Goal: Information Seeking & Learning: Learn about a topic

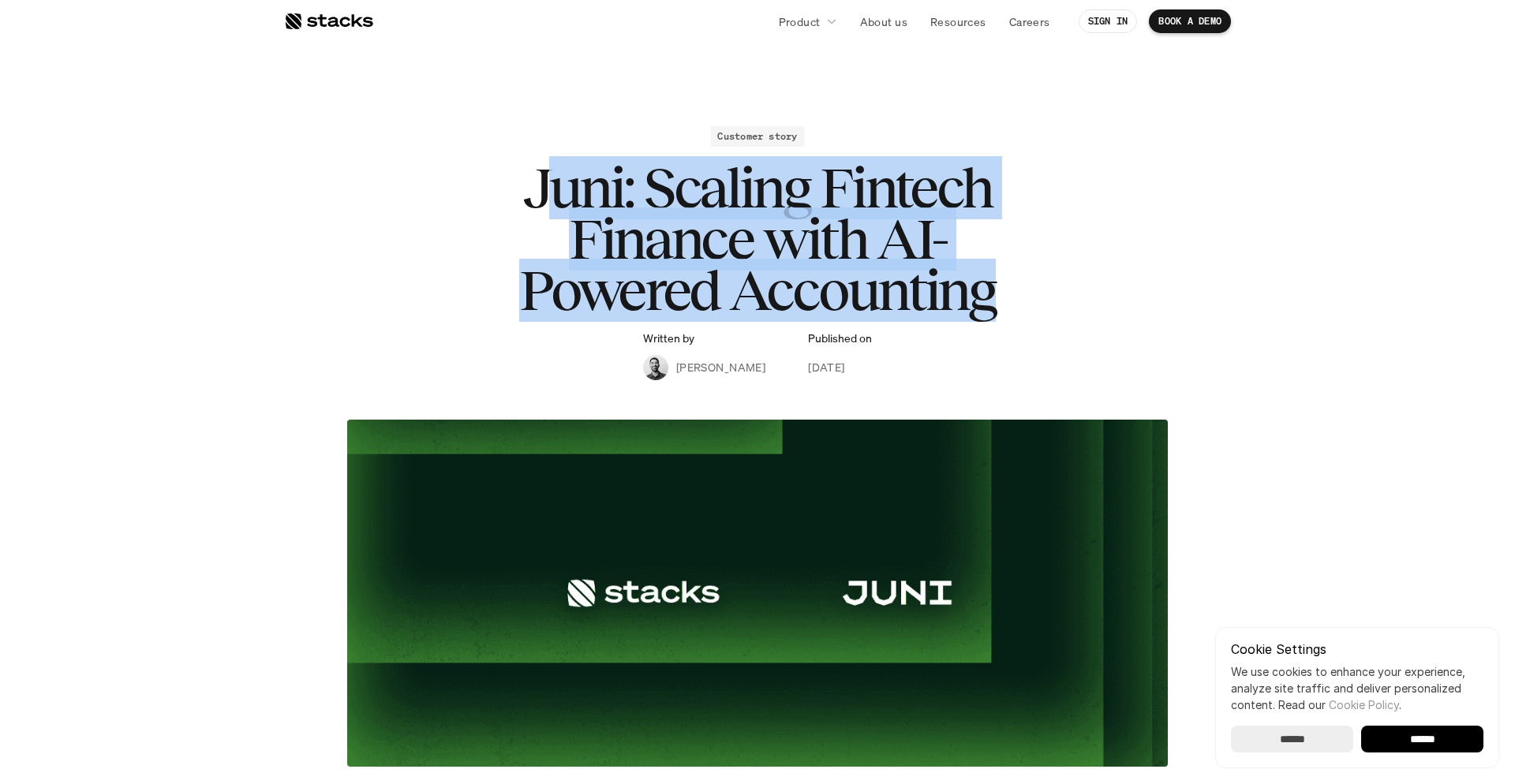
drag, startPoint x: 544, startPoint y: 187, endPoint x: 1063, endPoint y: 310, distance: 533.4
click at [1064, 298] on h1 "Juni: Scaling Fintech Finance with AI-Powered Accounting" at bounding box center [757, 239] width 631 height 153
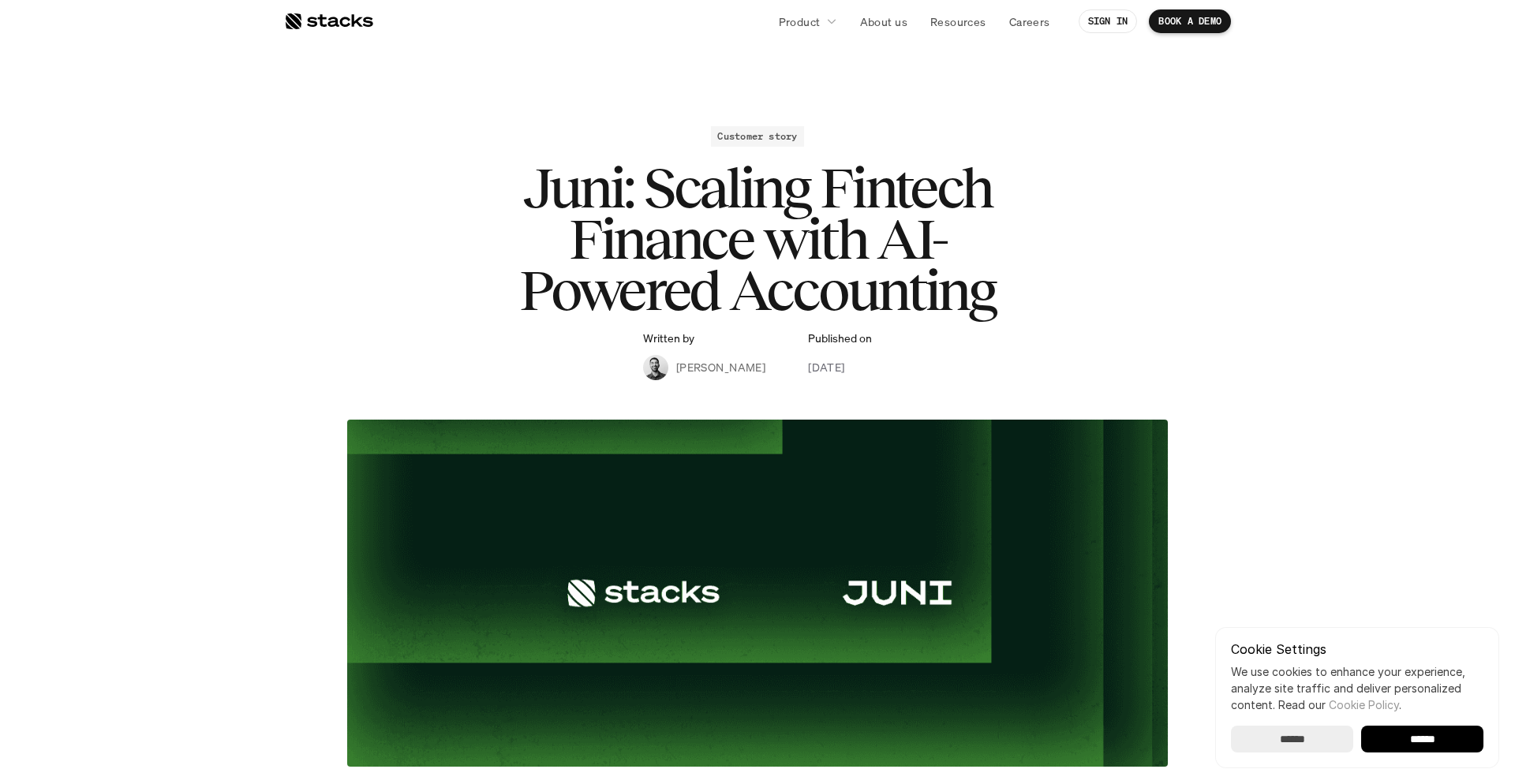
click at [1002, 304] on h1 "Juni: Scaling Fintech Finance with AI-Powered Accounting" at bounding box center [757, 239] width 631 height 153
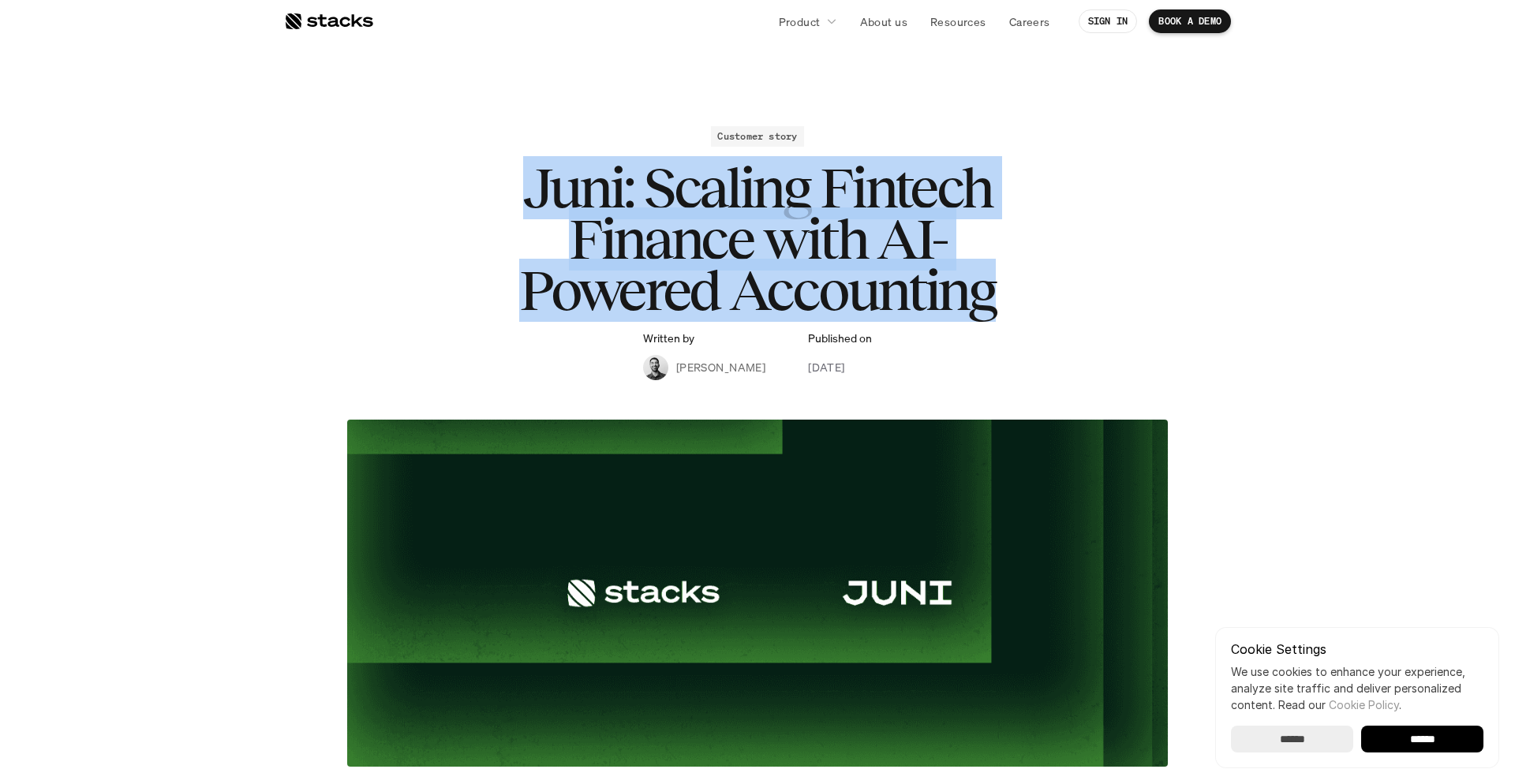
drag, startPoint x: 999, startPoint y: 300, endPoint x: 487, endPoint y: 195, distance: 522.7
click at [482, 195] on h1 "Juni: Scaling Fintech Finance with AI-Powered Accounting" at bounding box center [757, 239] width 631 height 153
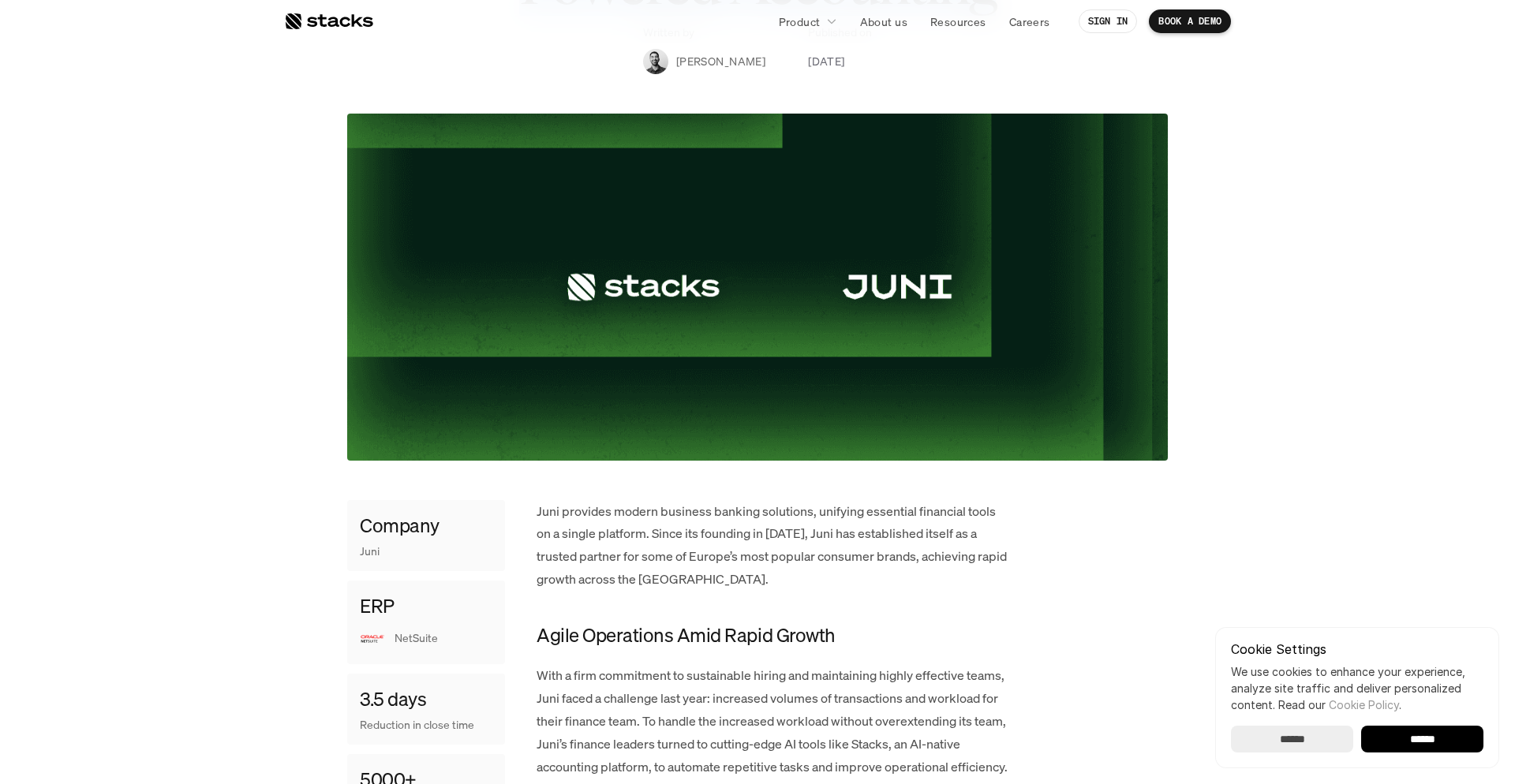
scroll to position [300, 0]
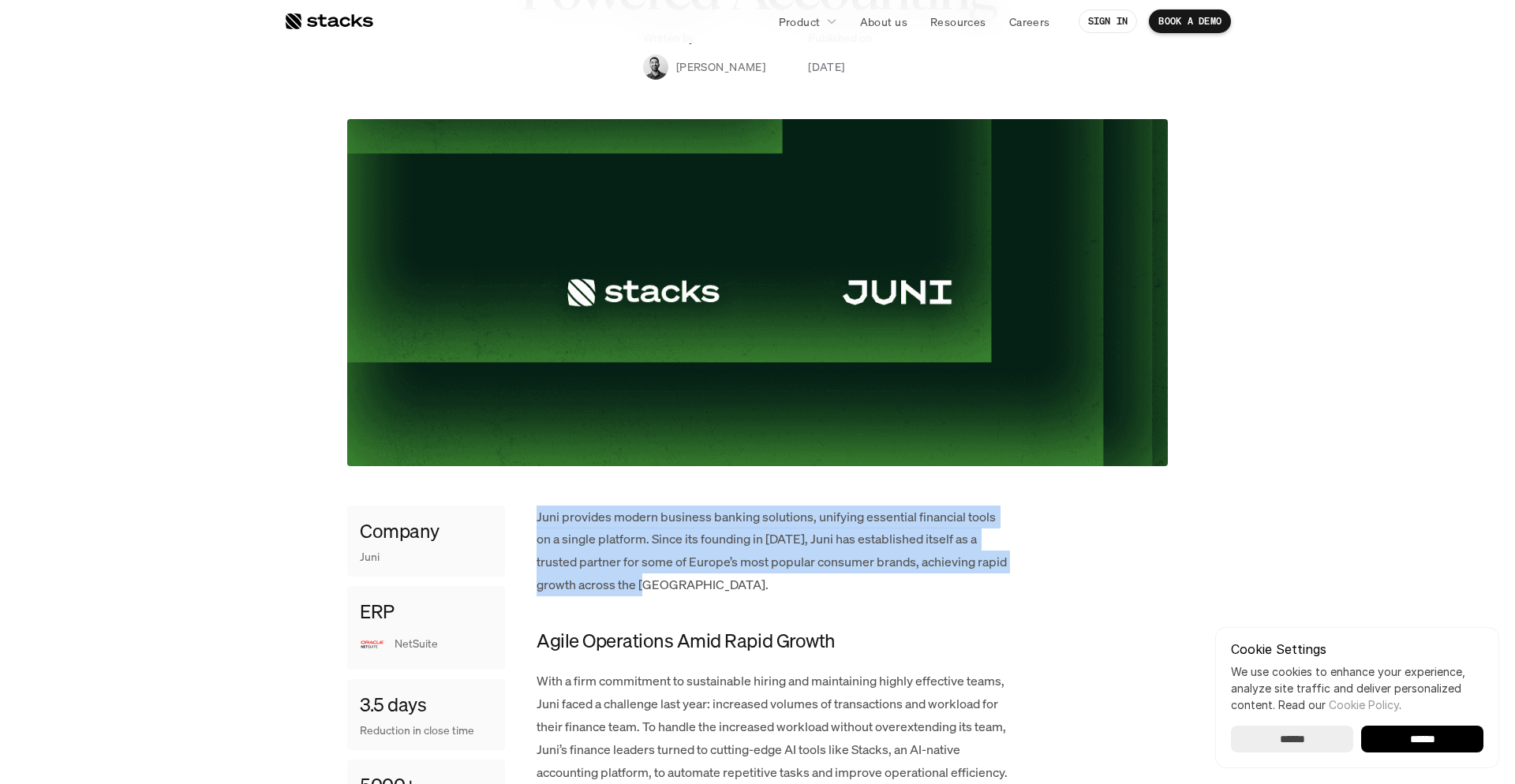
drag, startPoint x: 535, startPoint y: 517, endPoint x: 699, endPoint y: 588, distance: 178.7
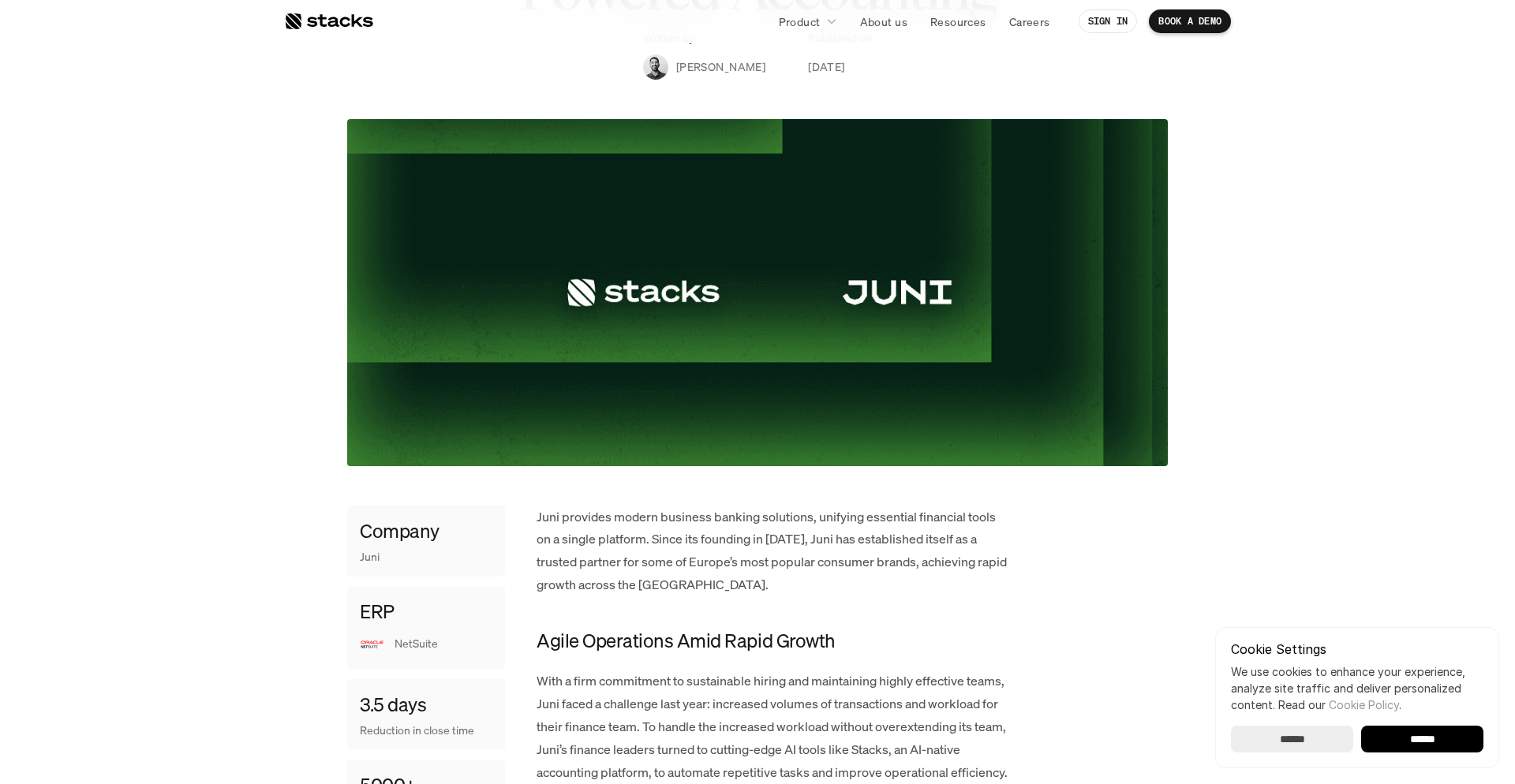
drag, startPoint x: 682, startPoint y: 593, endPoint x: 653, endPoint y: 594, distance: 29.0
click at [682, 593] on p "Juni provides modern business banking solutions, unifying essential financial t…" at bounding box center [773, 550] width 474 height 91
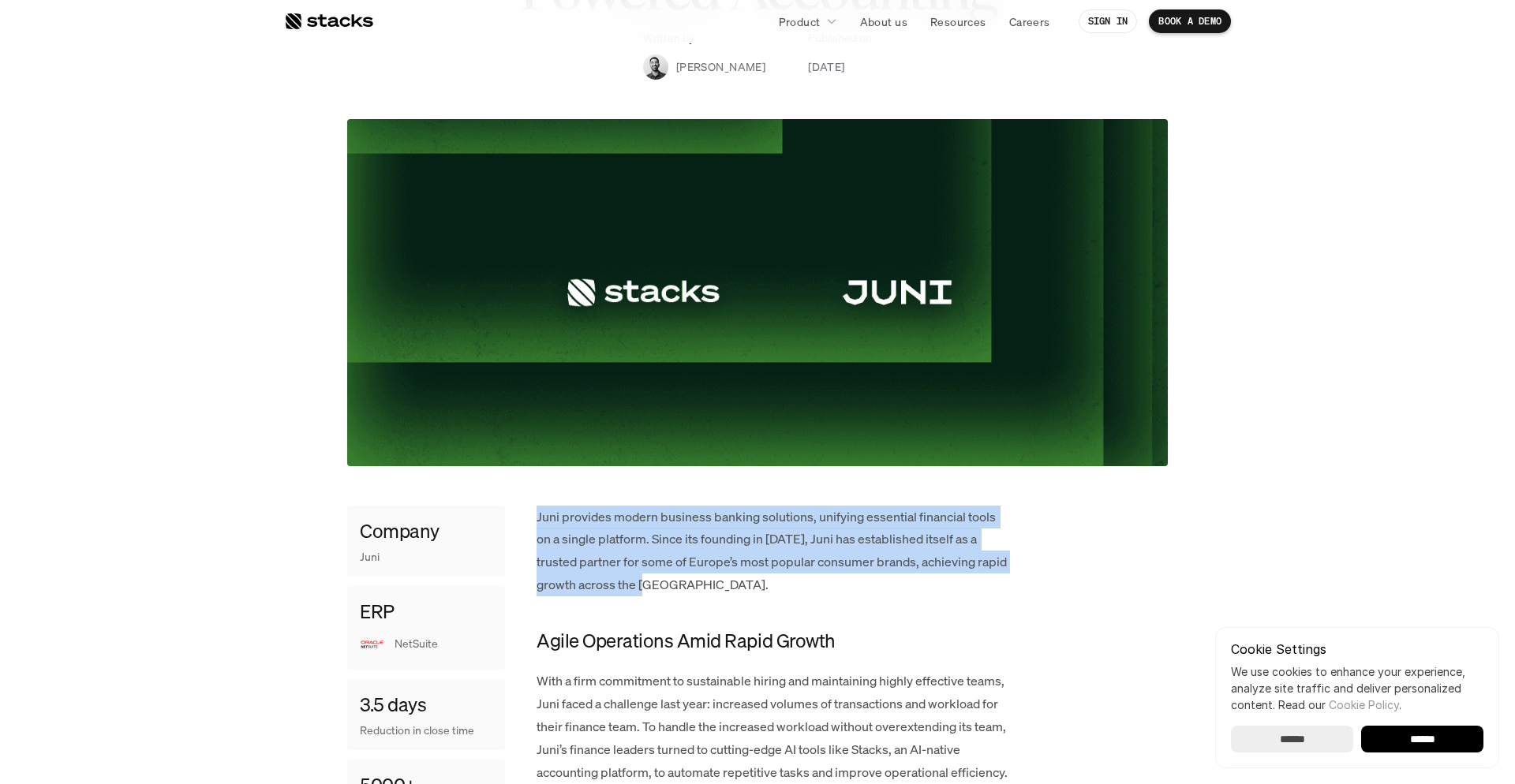
drag, startPoint x: 667, startPoint y: 588, endPoint x: 559, endPoint y: 540, distance: 118.2
click at [594, 553] on p "Juni provides modern business banking solutions, unifying essential financial t…" at bounding box center [773, 550] width 474 height 91
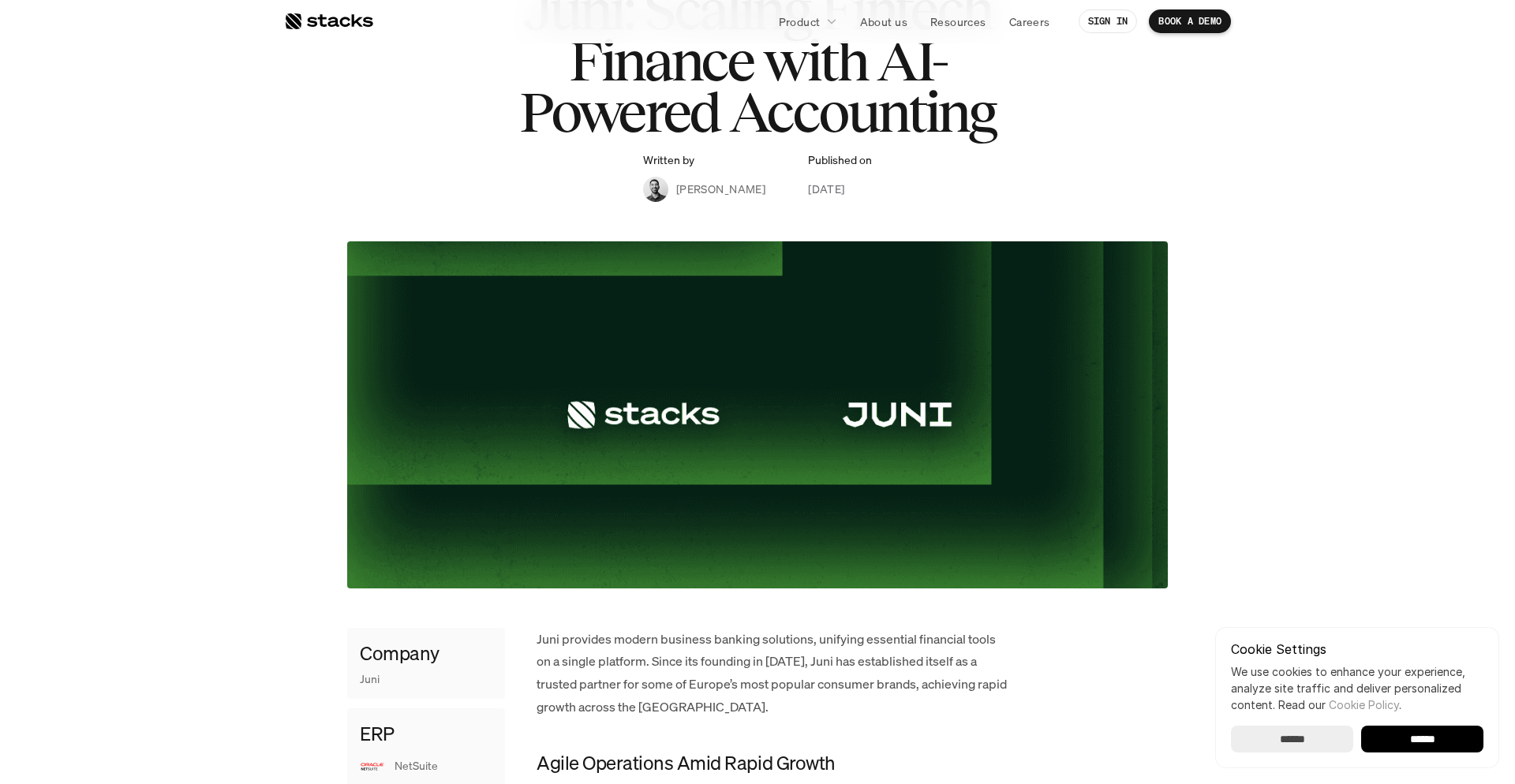
scroll to position [153, 0]
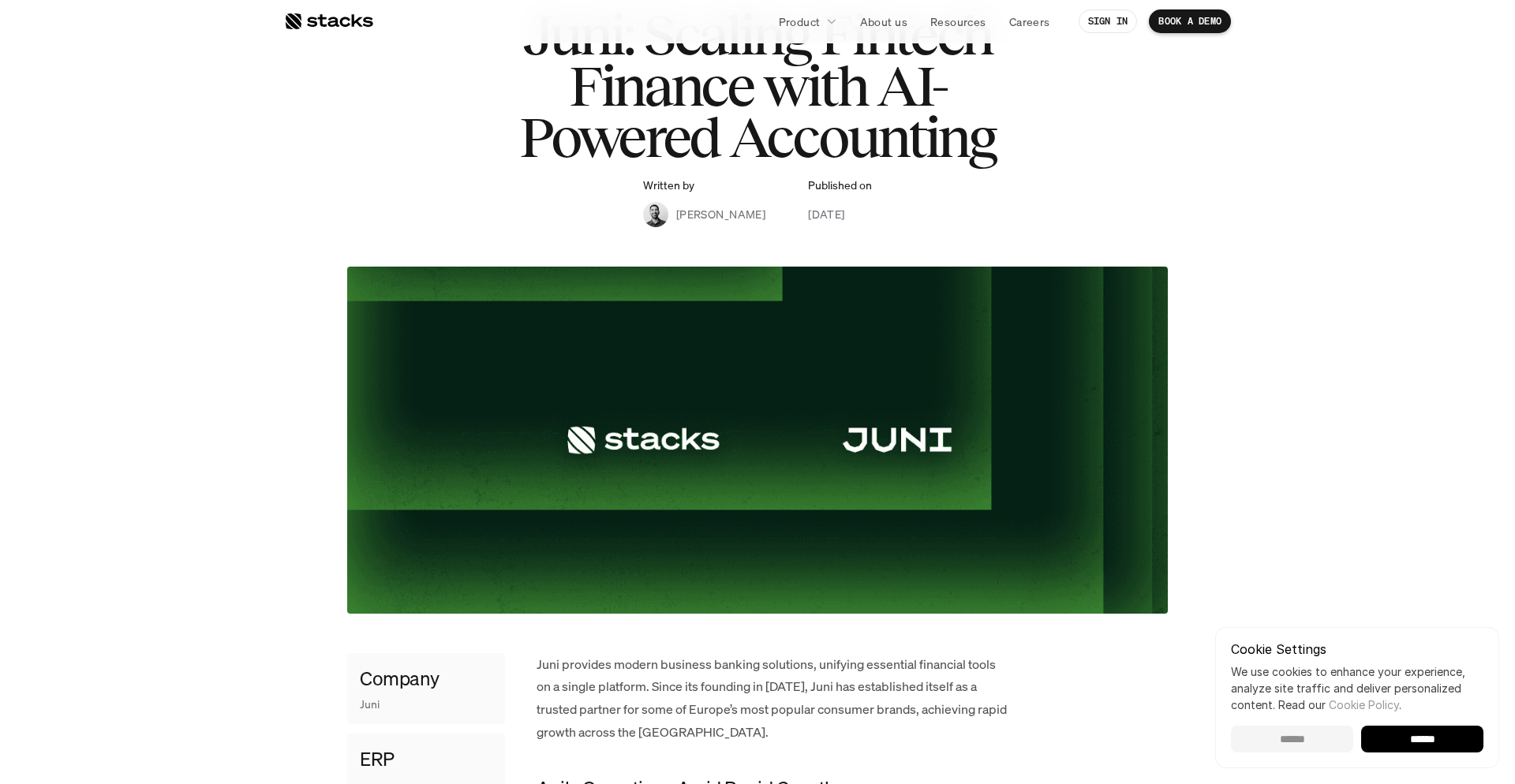
click at [1274, 735] on input "******" at bounding box center [1292, 739] width 122 height 27
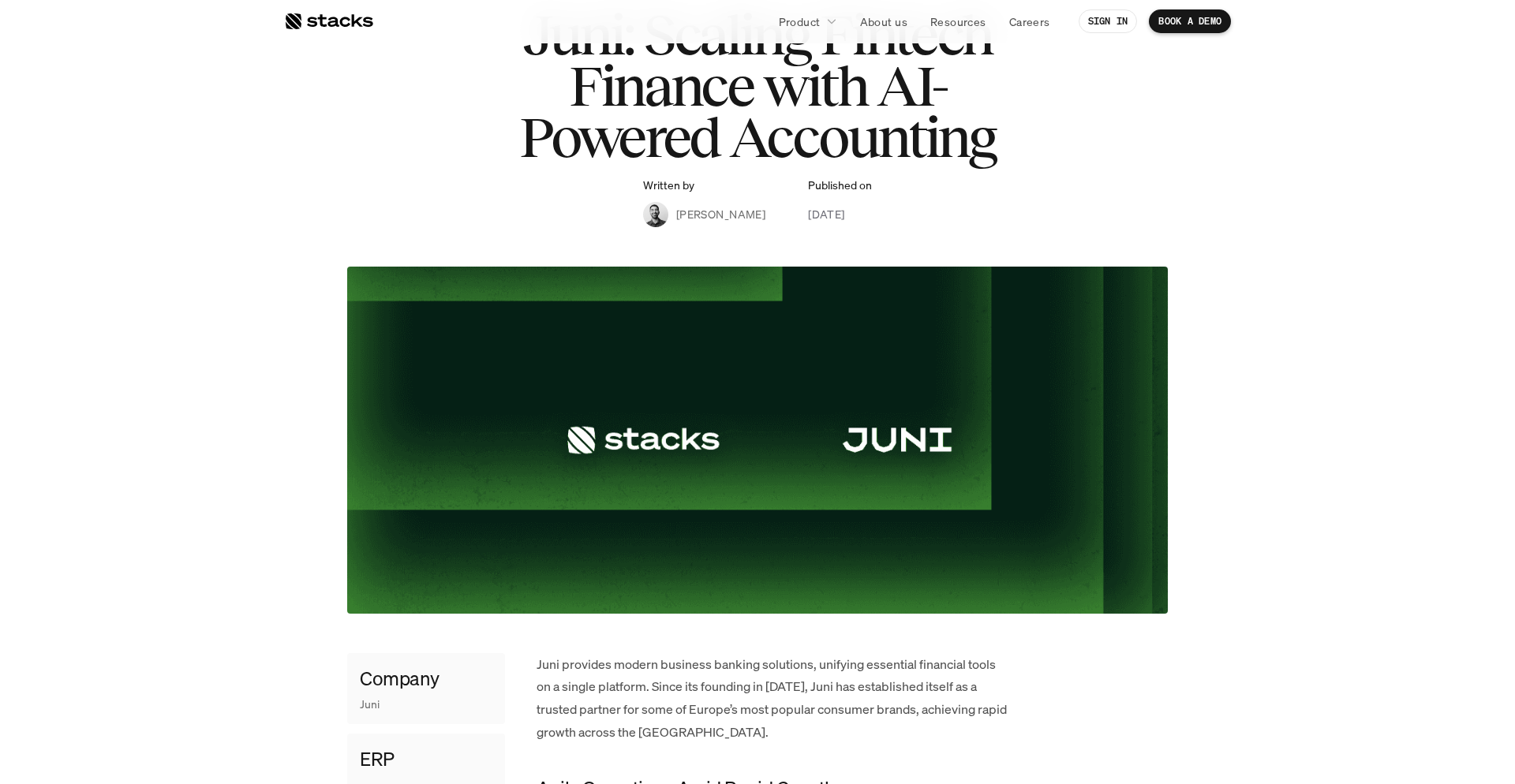
scroll to position [163, 0]
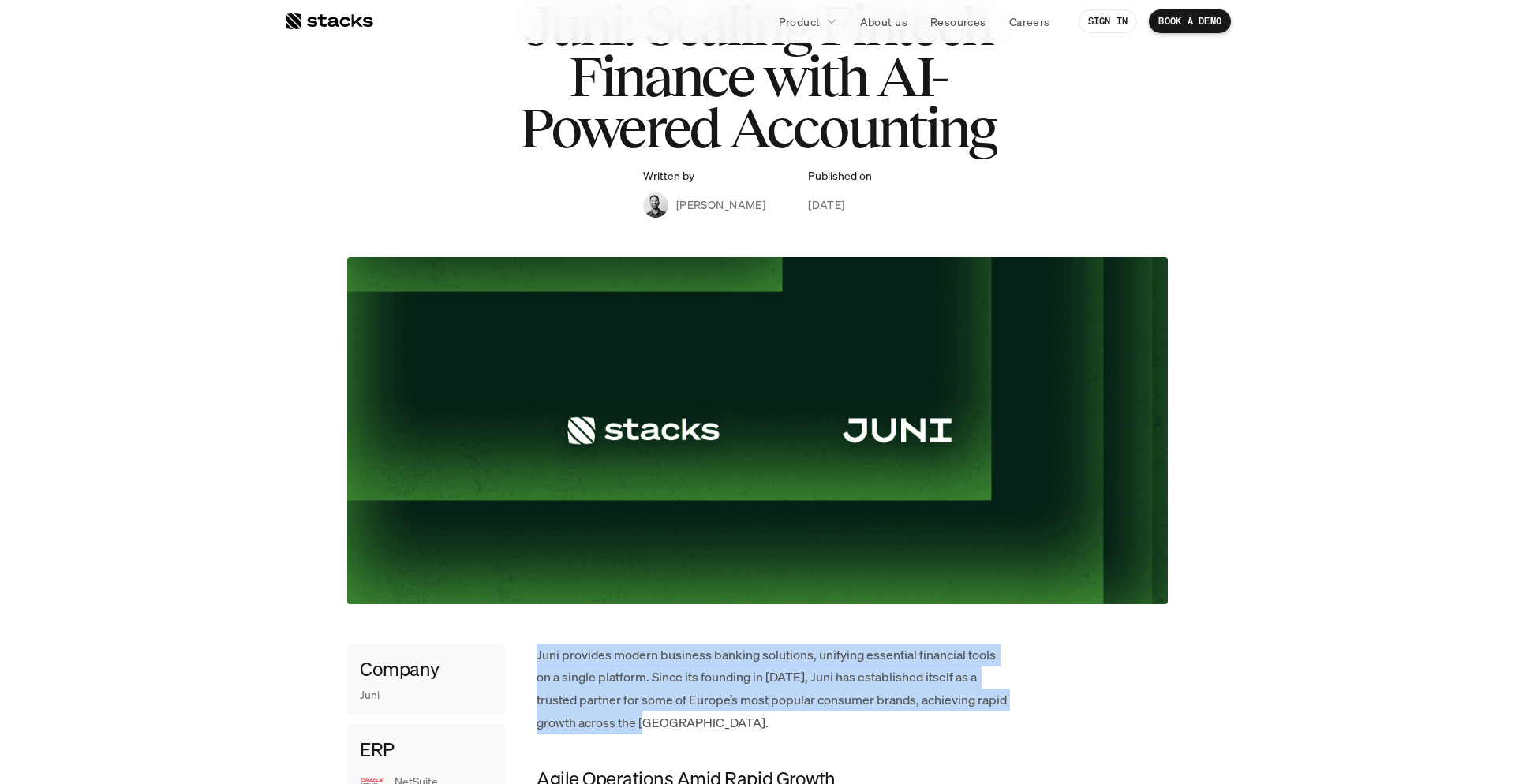
drag, startPoint x: 666, startPoint y: 722, endPoint x: 536, endPoint y: 648, distance: 149.6
click at [537, 648] on p "Juni provides modern business banking solutions, unifying essential financial t…" at bounding box center [773, 689] width 474 height 91
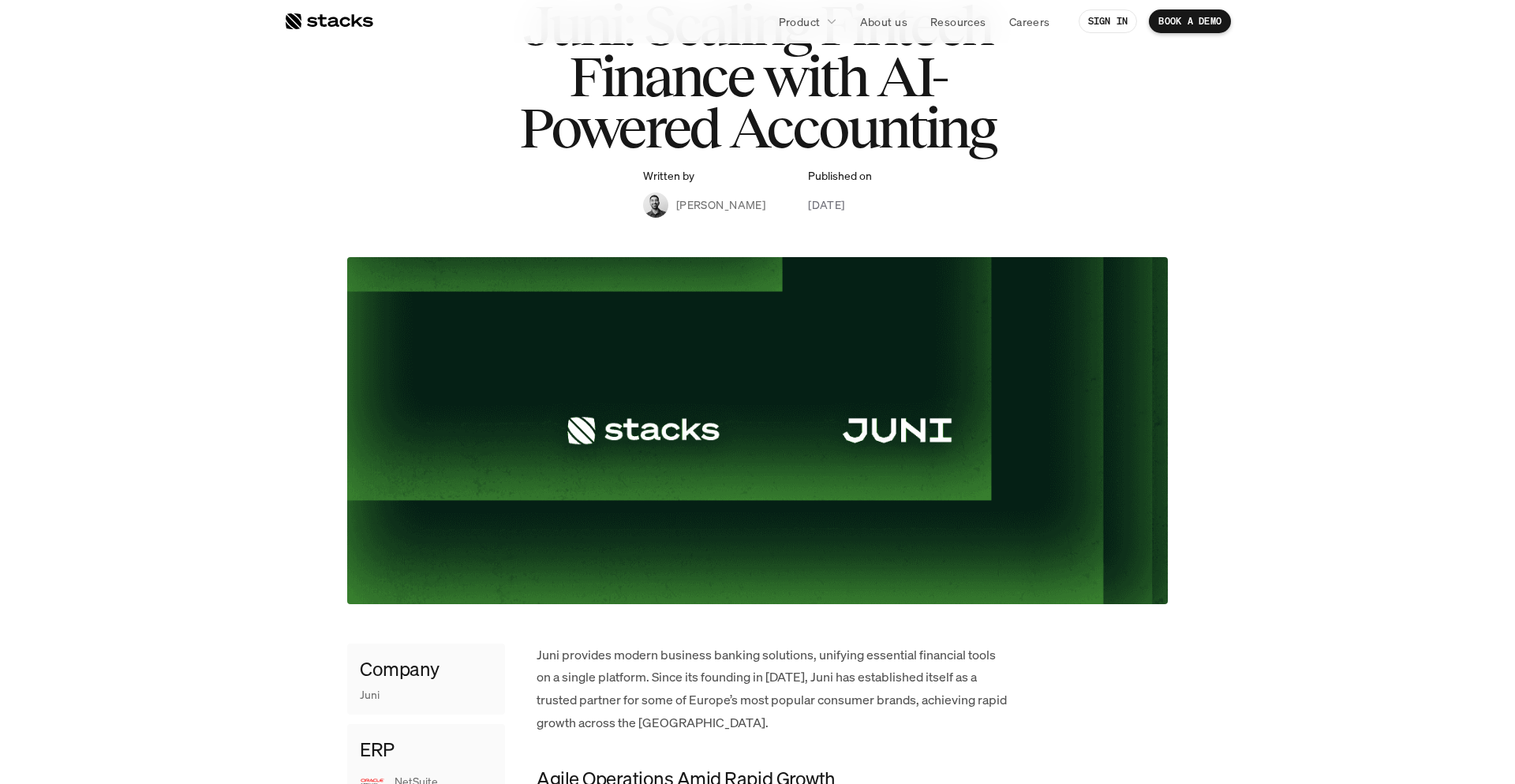
click at [537, 655] on p "Juni provides modern business banking solutions, unifying essential financial t…" at bounding box center [773, 689] width 474 height 91
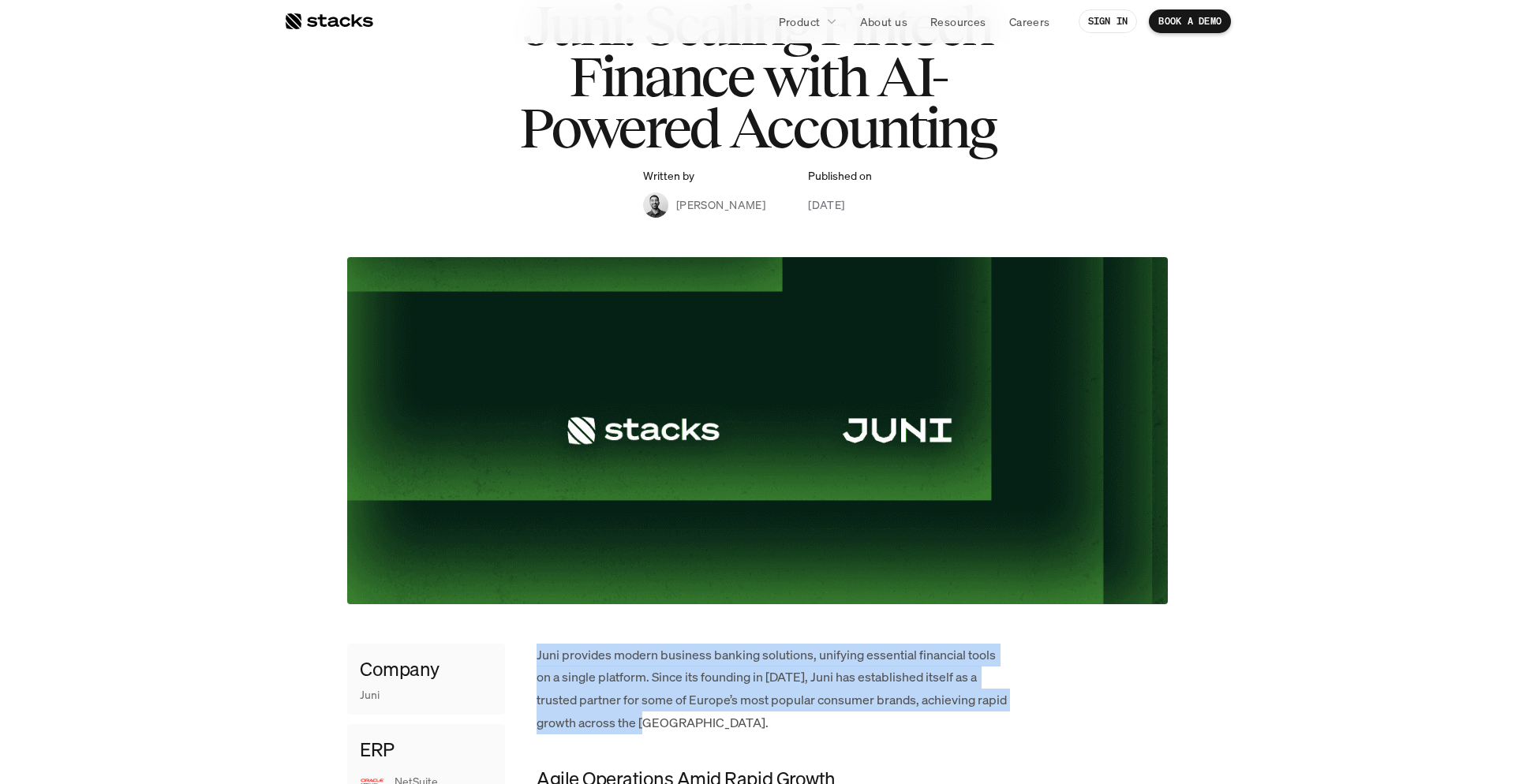
drag, startPoint x: 538, startPoint y: 652, endPoint x: 732, endPoint y: 729, distance: 208.7
click at [733, 729] on p "Juni provides modern business banking solutions, unifying essential financial t…" at bounding box center [773, 689] width 474 height 91
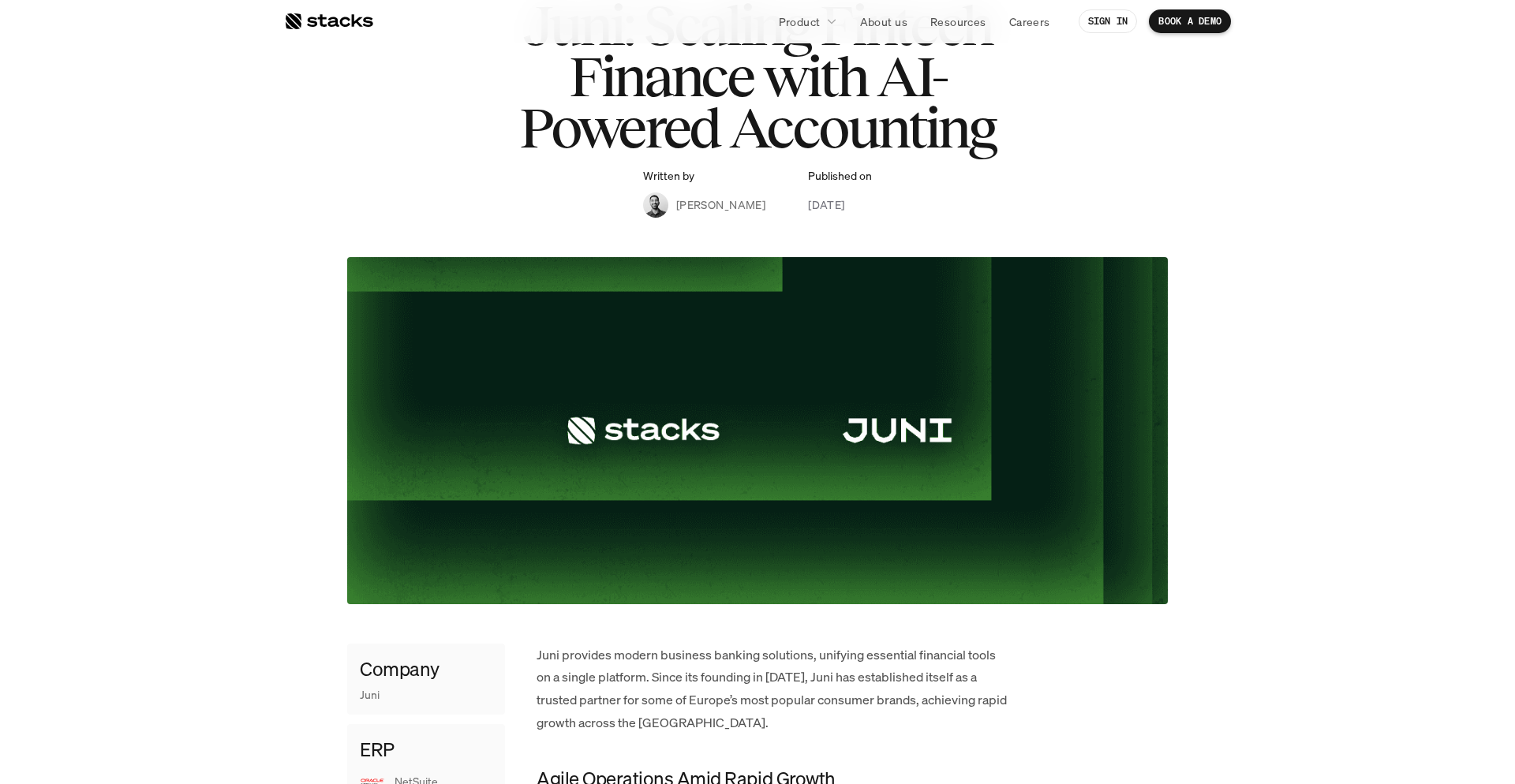
click at [661, 726] on p "Juni provides modern business banking solutions, unifying essential financial t…" at bounding box center [773, 689] width 474 height 91
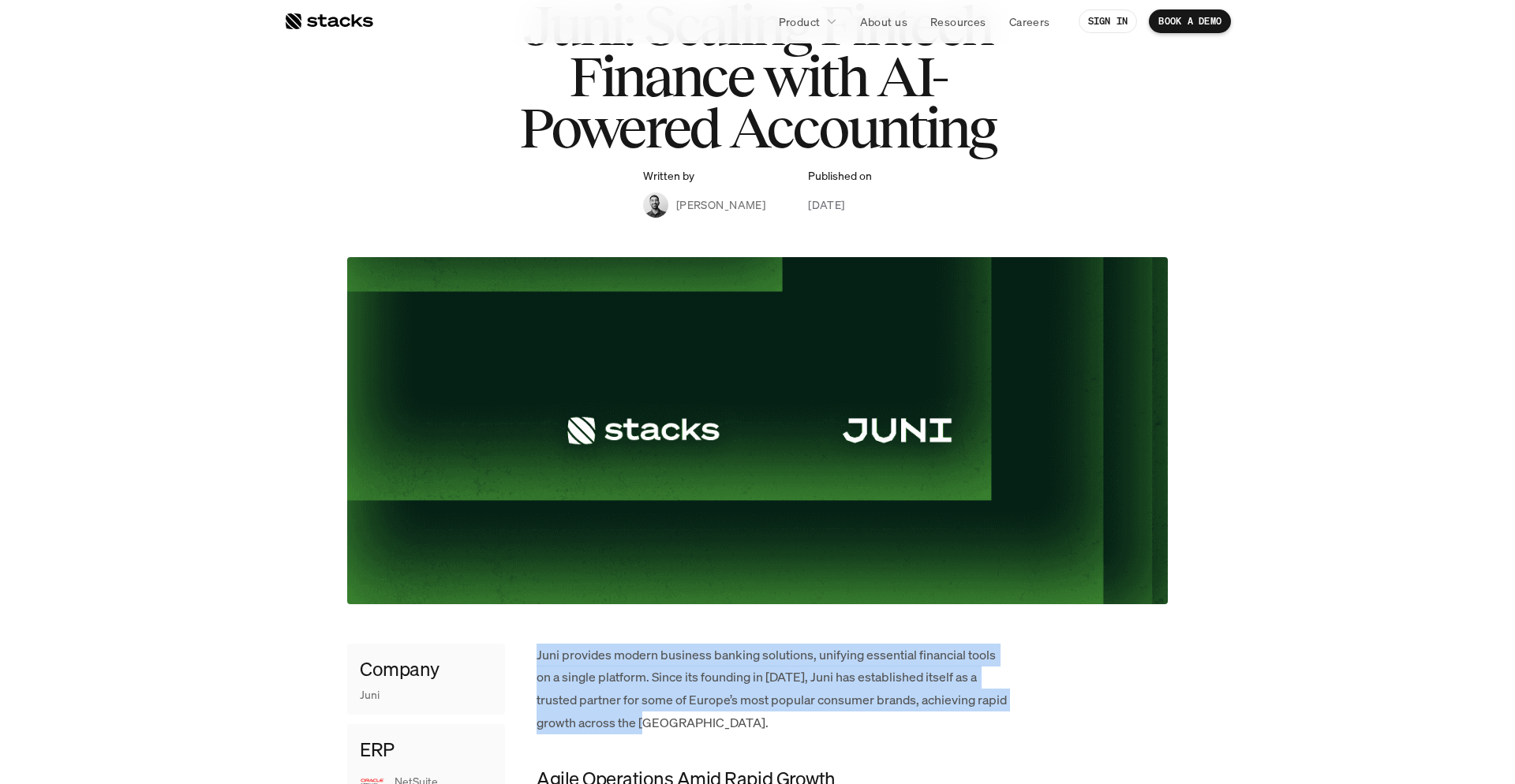
drag, startPoint x: 668, startPoint y: 723, endPoint x: 536, endPoint y: 652, distance: 149.9
